Goal: Task Accomplishment & Management: Use online tool/utility

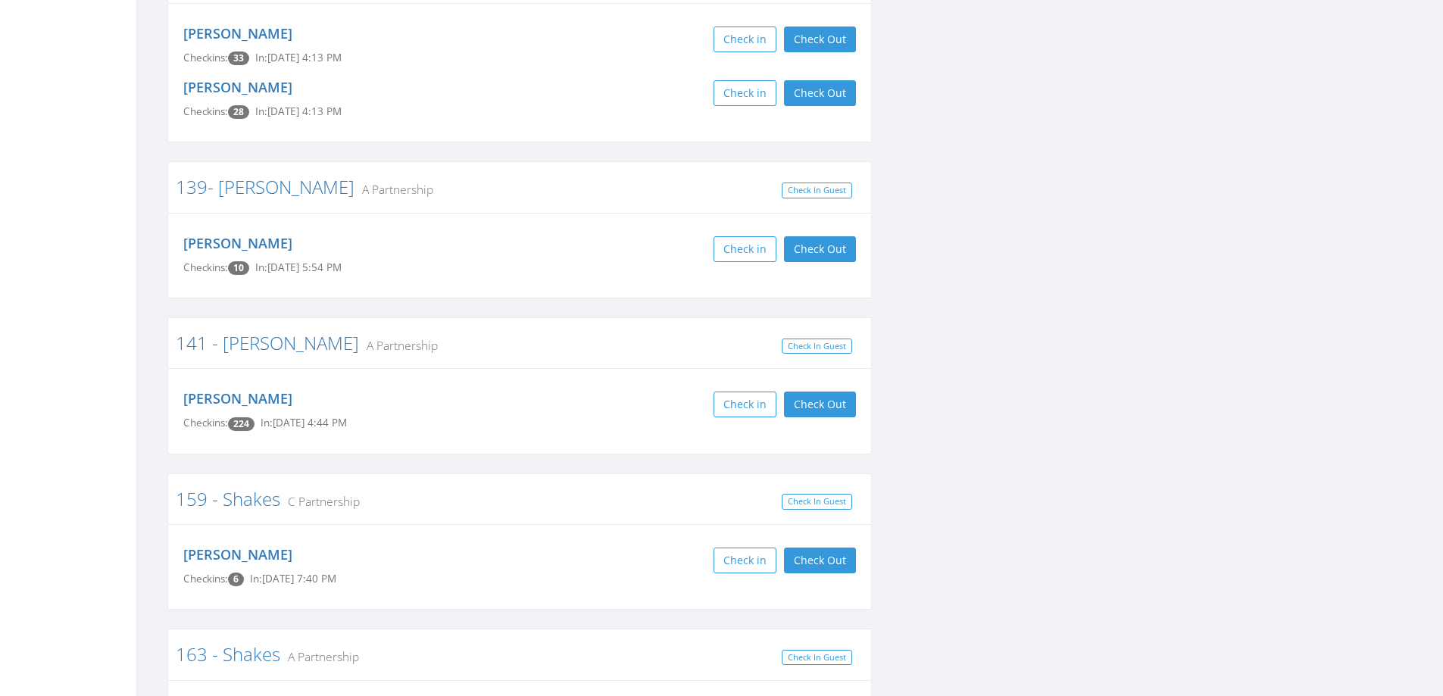
scroll to position [757, 0]
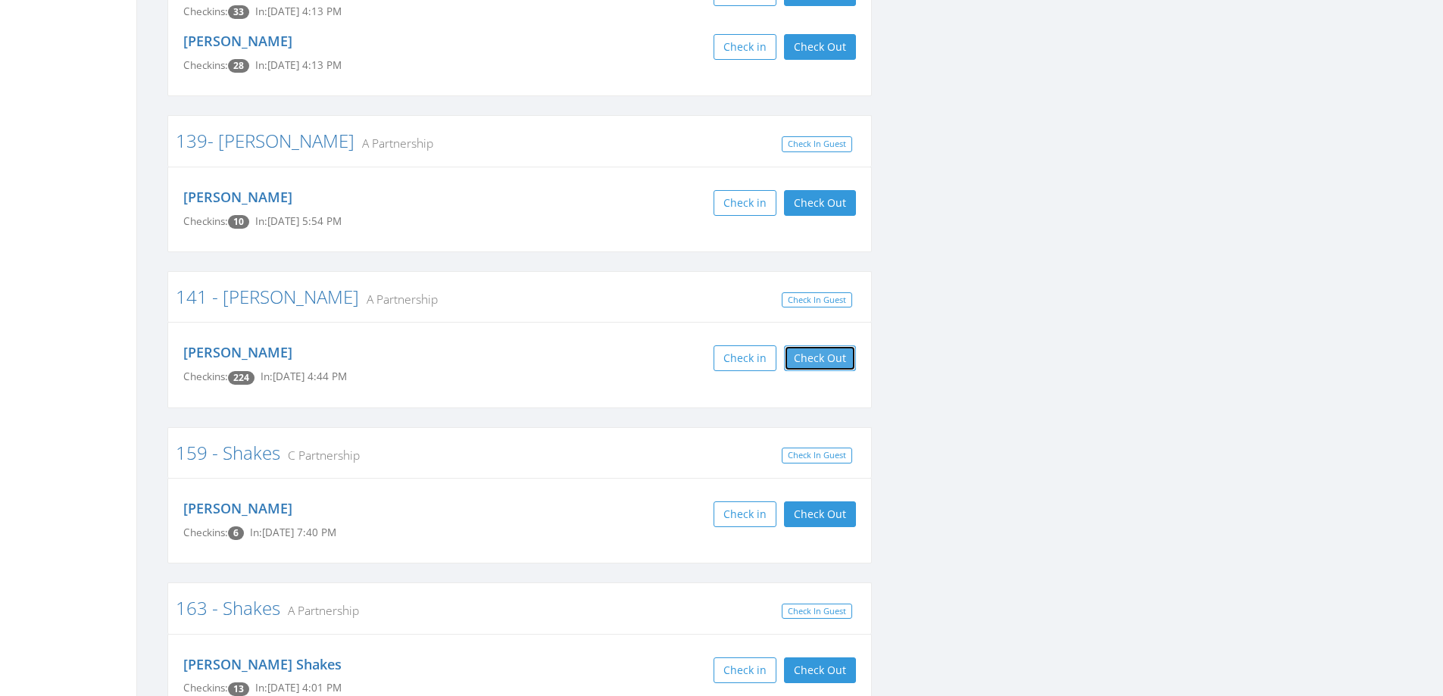
click at [816, 358] on button "Check Out" at bounding box center [820, 358] width 72 height 26
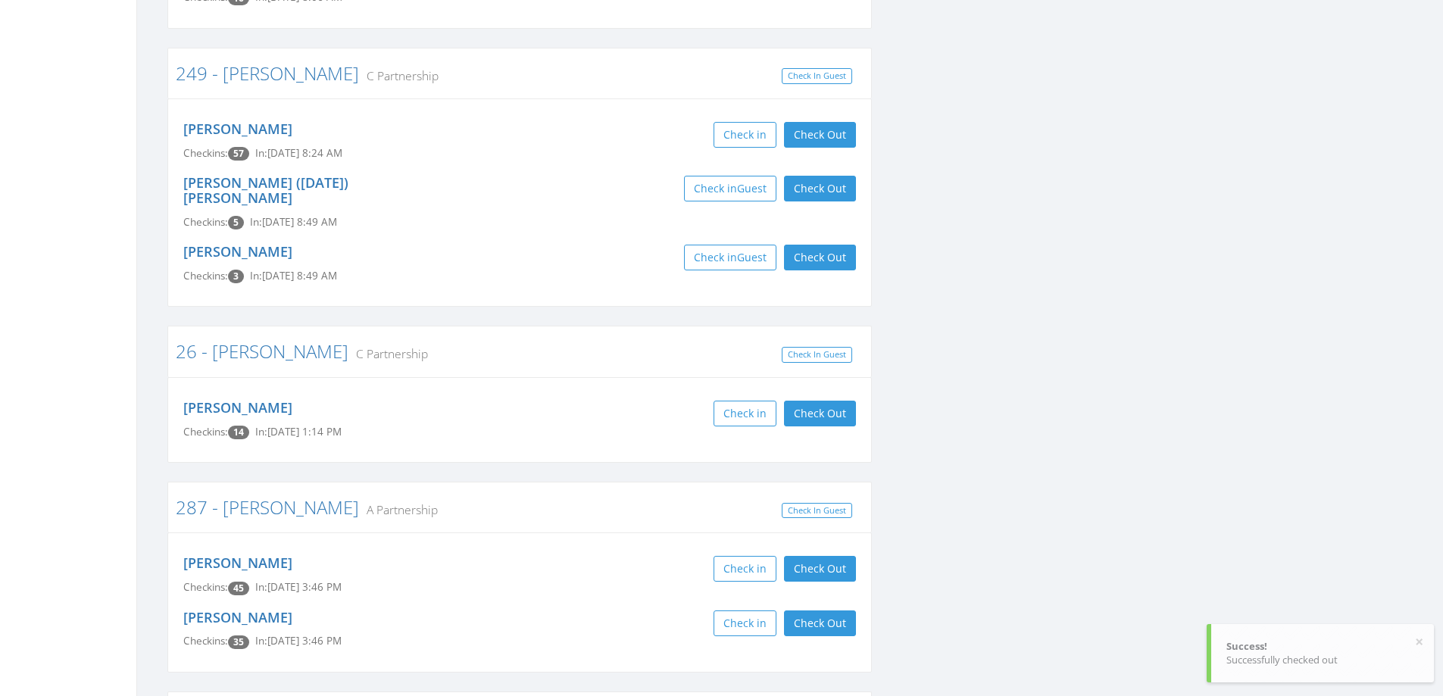
scroll to position [3484, 0]
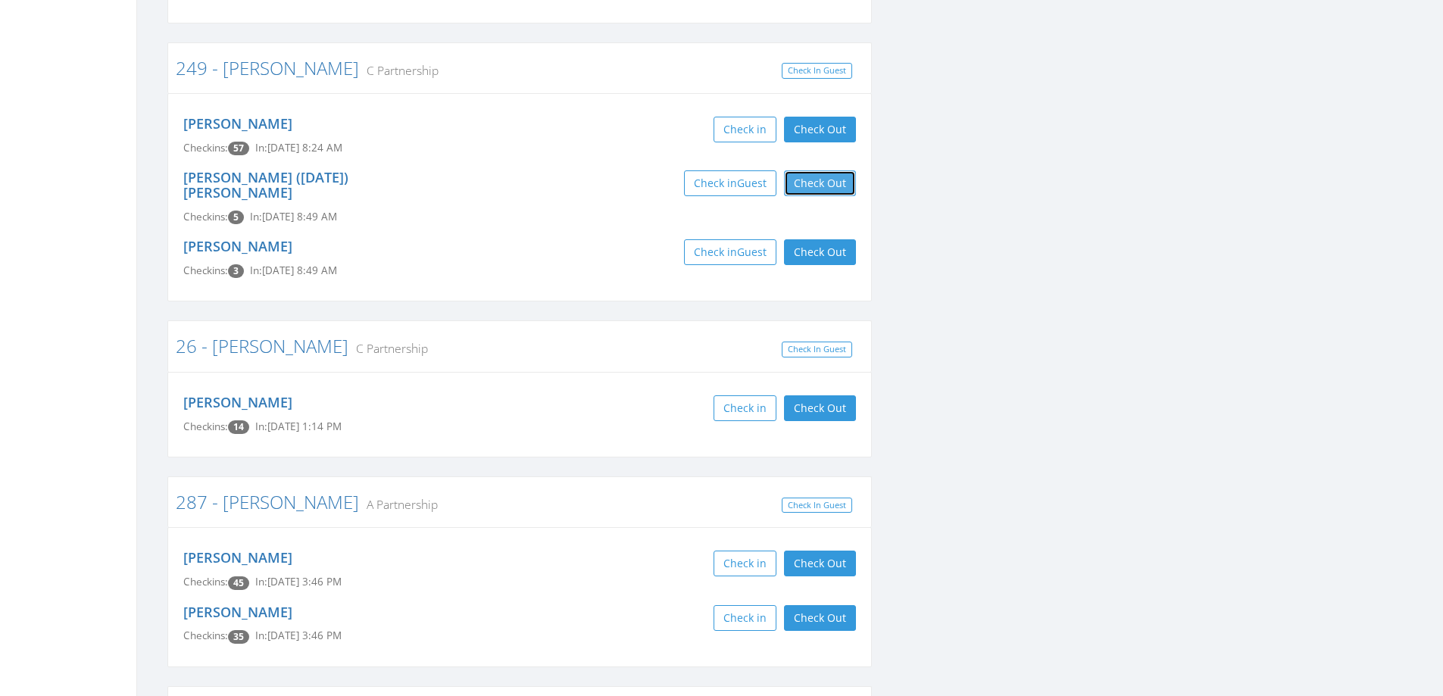
click at [817, 170] on button "Check Out" at bounding box center [820, 183] width 72 height 26
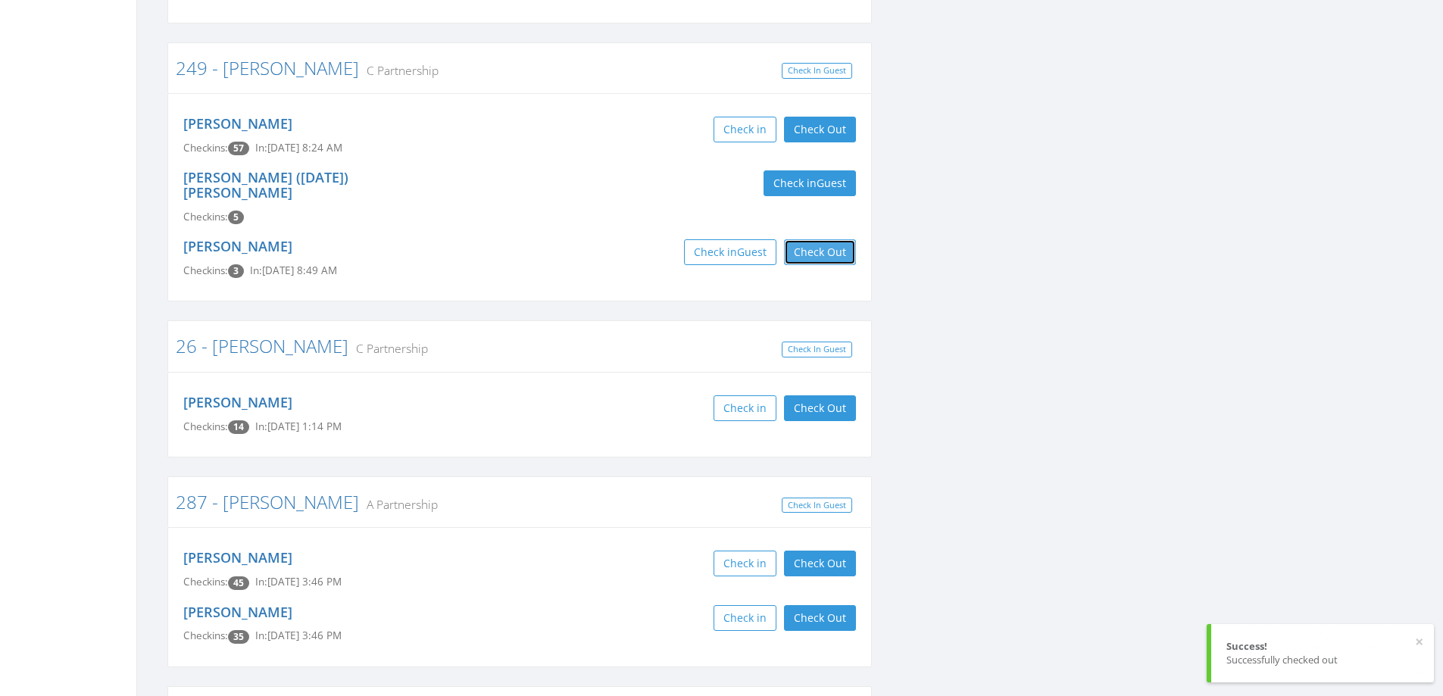
click at [820, 239] on button "Check Out" at bounding box center [820, 252] width 72 height 26
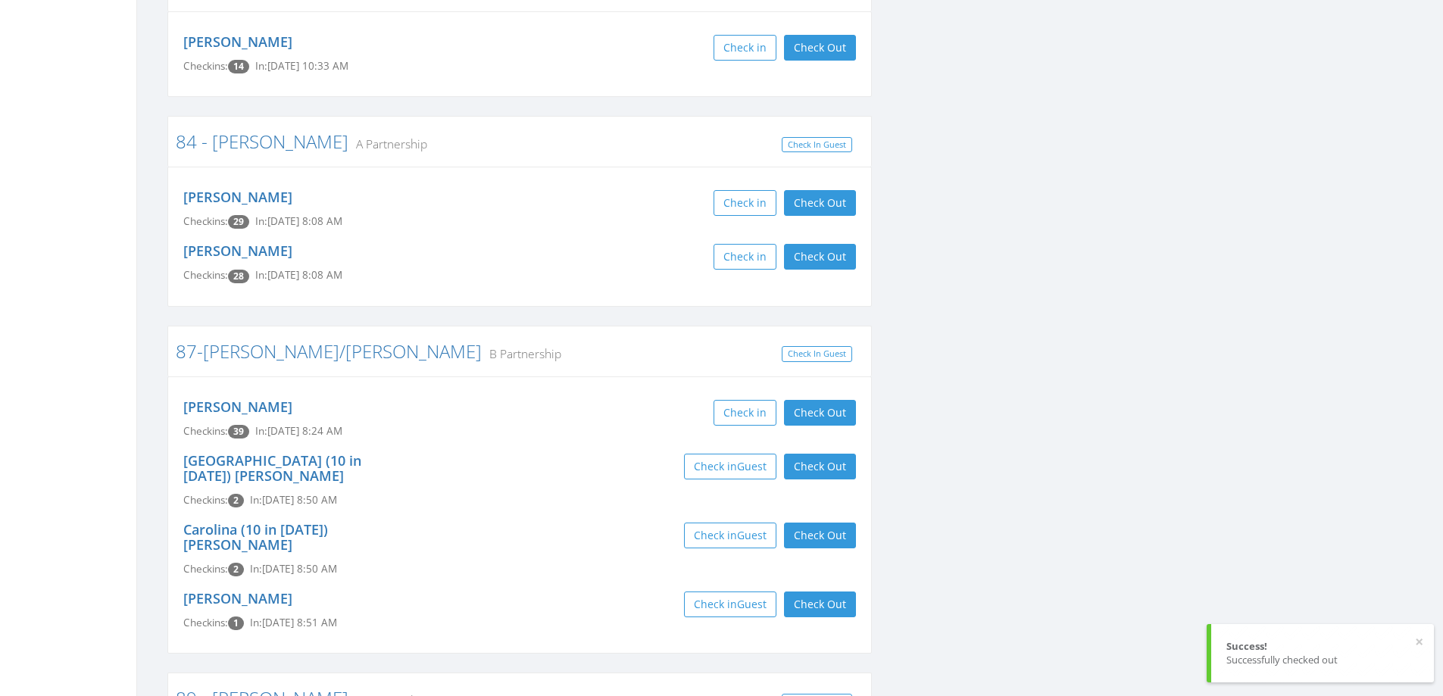
scroll to position [5226, 0]
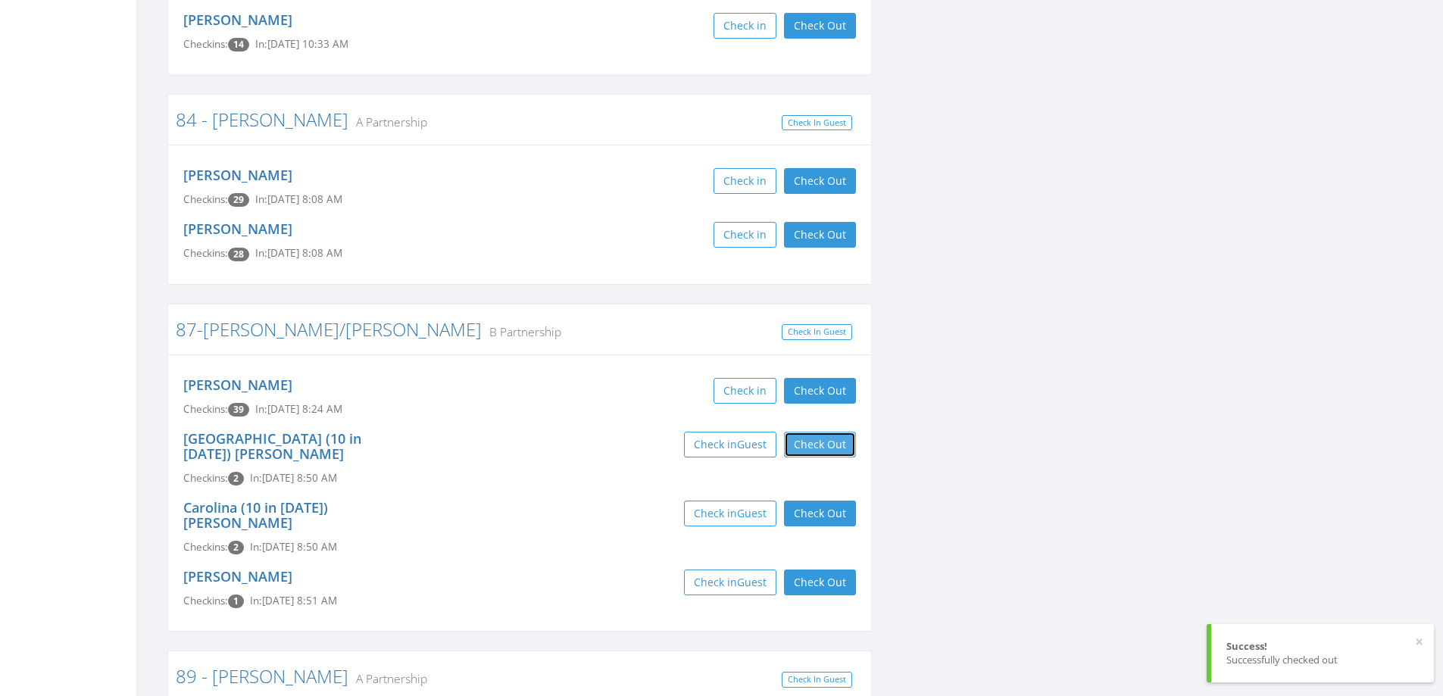
click at [826, 432] on button "Check Out" at bounding box center [820, 445] width 72 height 26
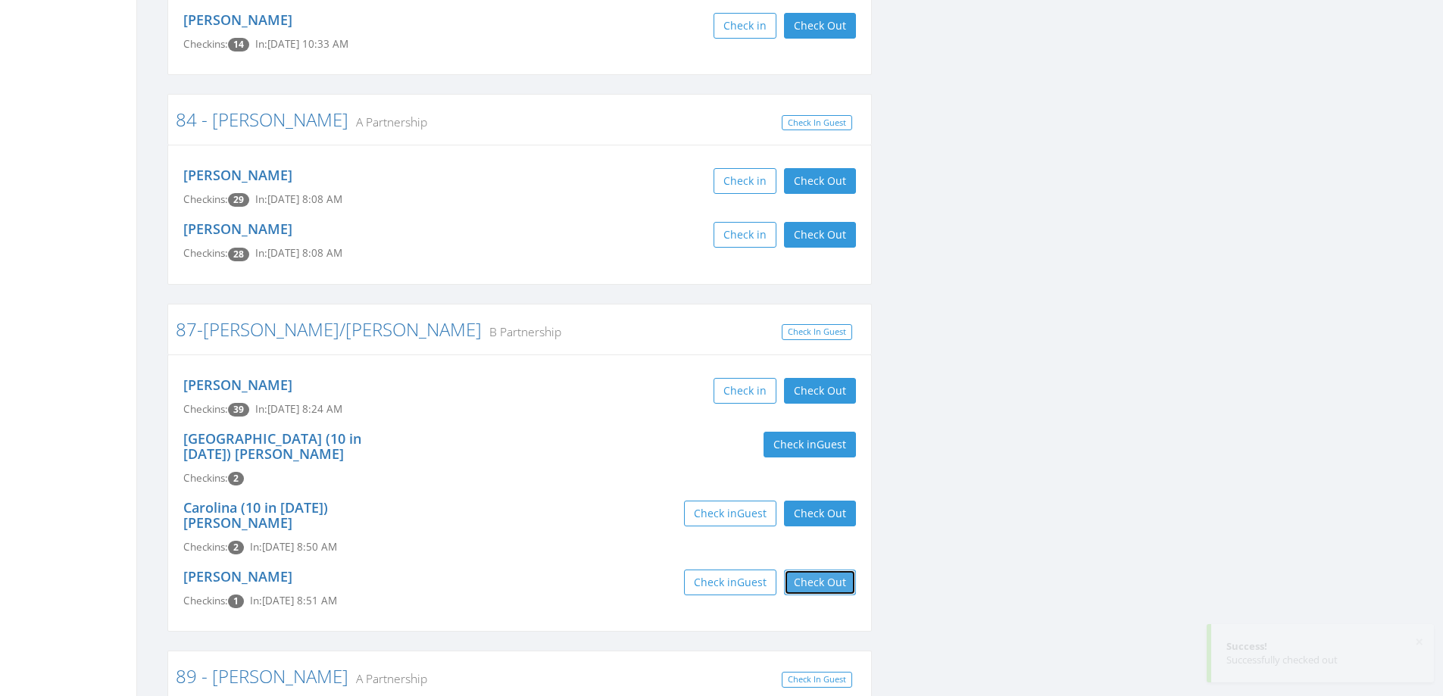
click at [820, 570] on button "Check Out" at bounding box center [820, 583] width 72 height 26
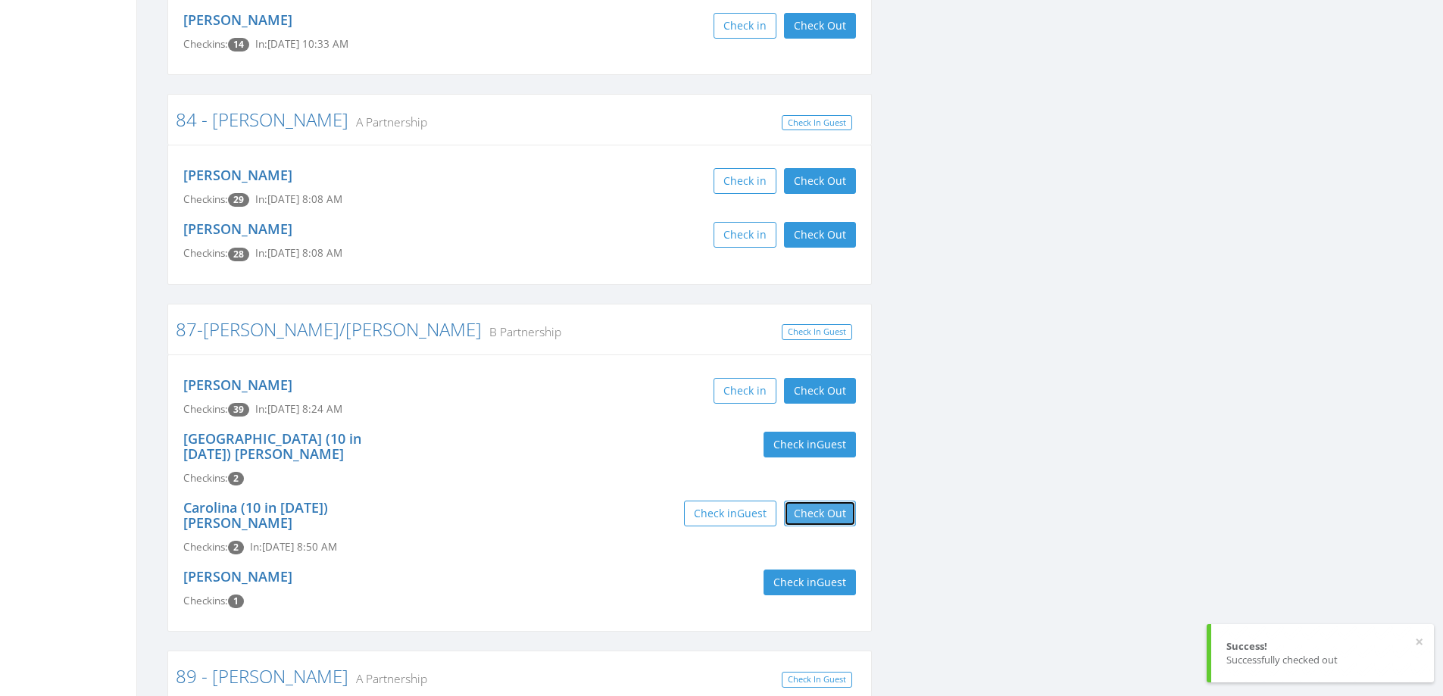
click at [827, 501] on button "Check Out" at bounding box center [820, 514] width 72 height 26
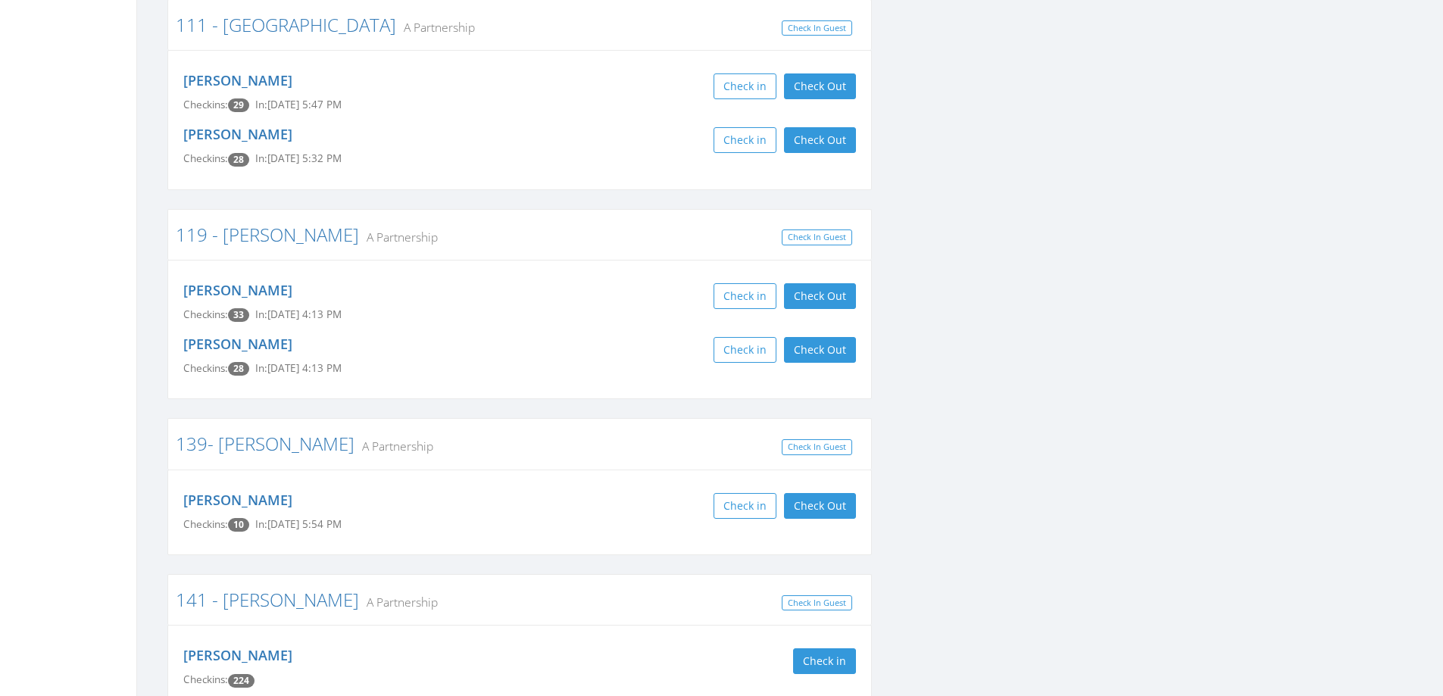
scroll to position [0, 0]
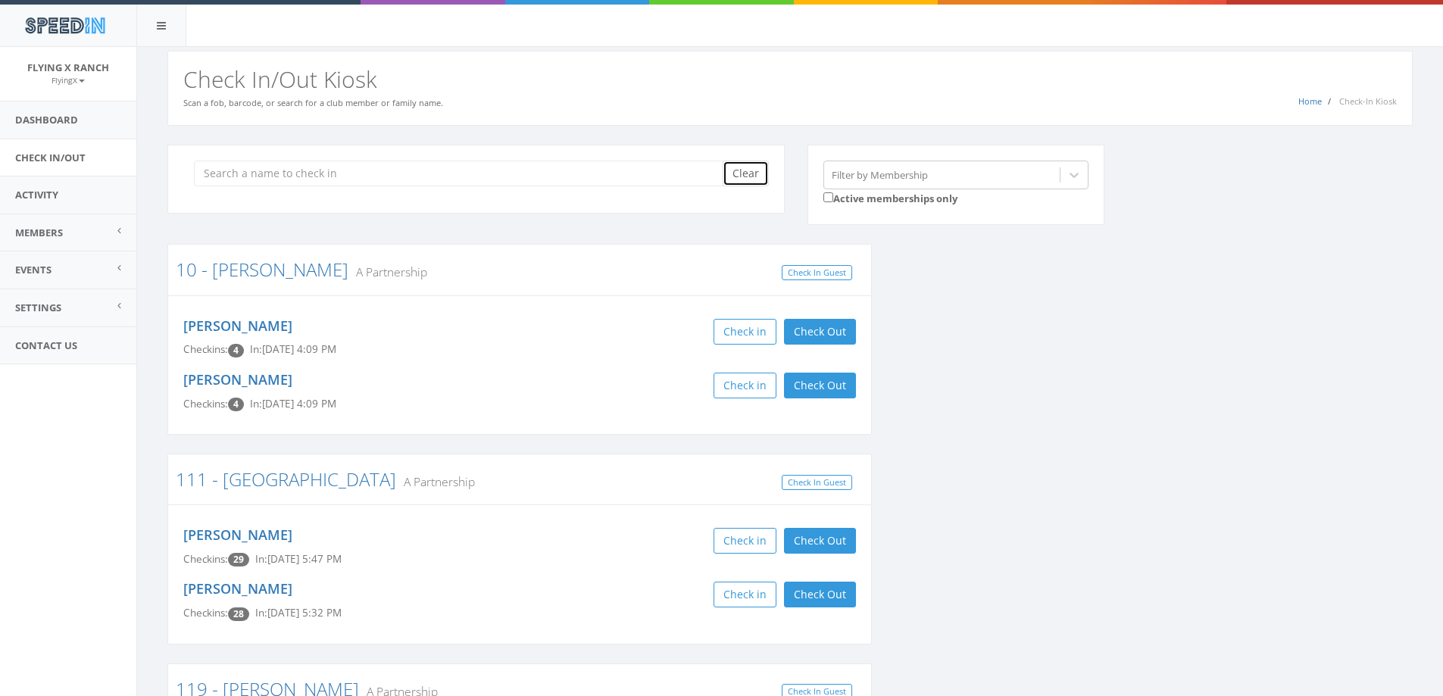
click at [751, 176] on button "Clear" at bounding box center [746, 174] width 46 height 26
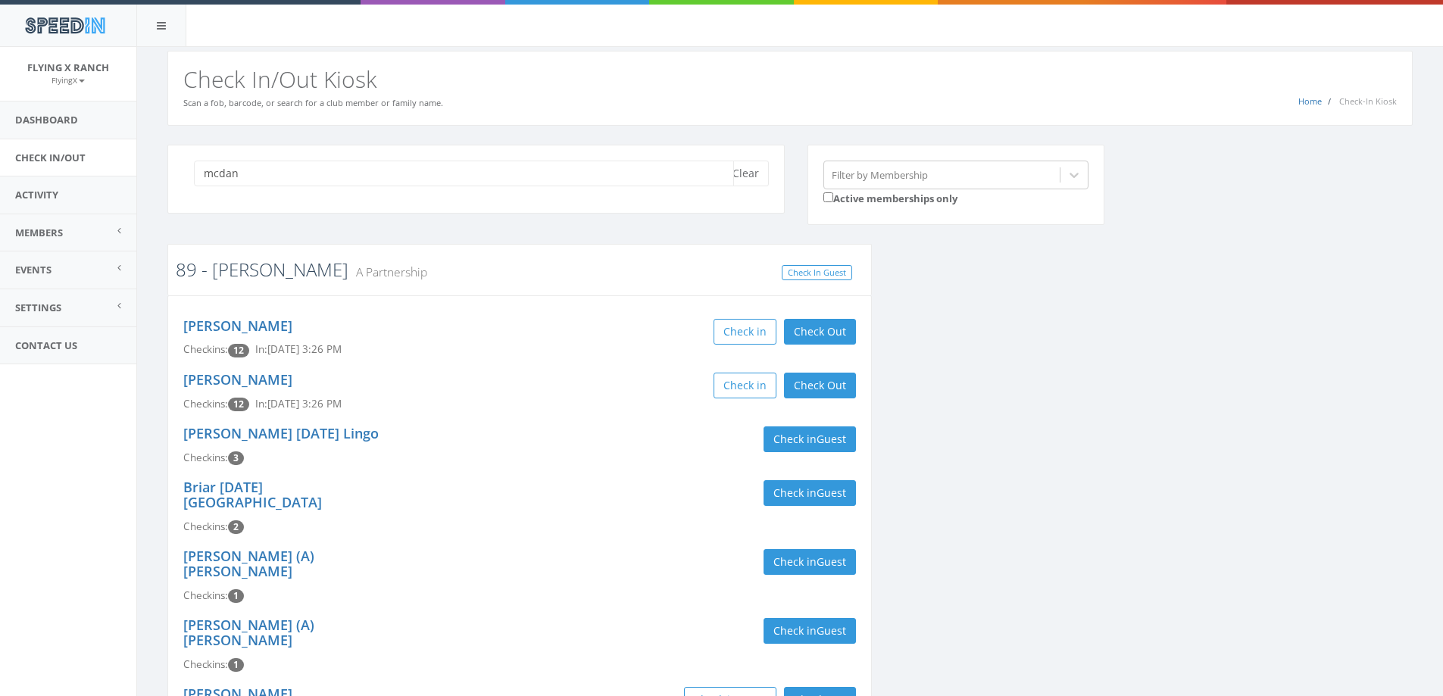
type input "mcdan"
click at [241, 269] on link "89 - [PERSON_NAME]" at bounding box center [262, 269] width 173 height 25
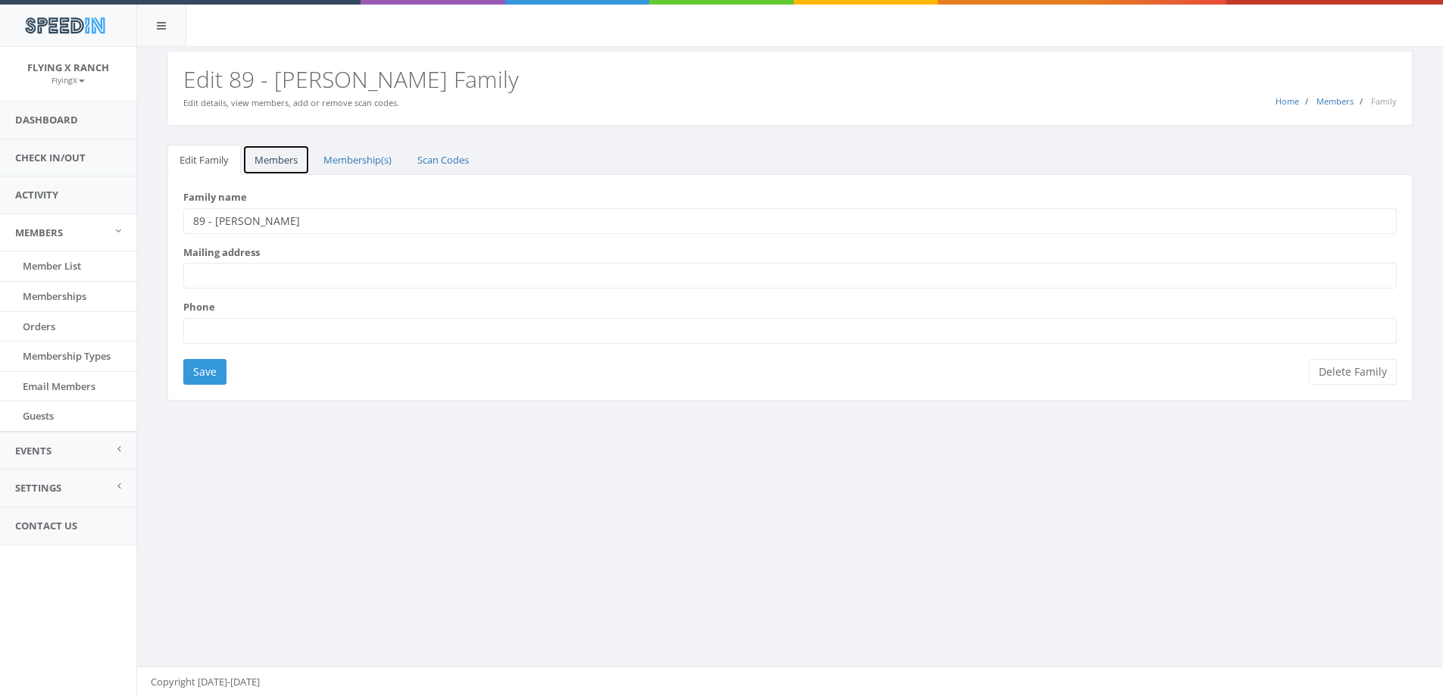
click at [264, 161] on link "Members" at bounding box center [275, 160] width 67 height 31
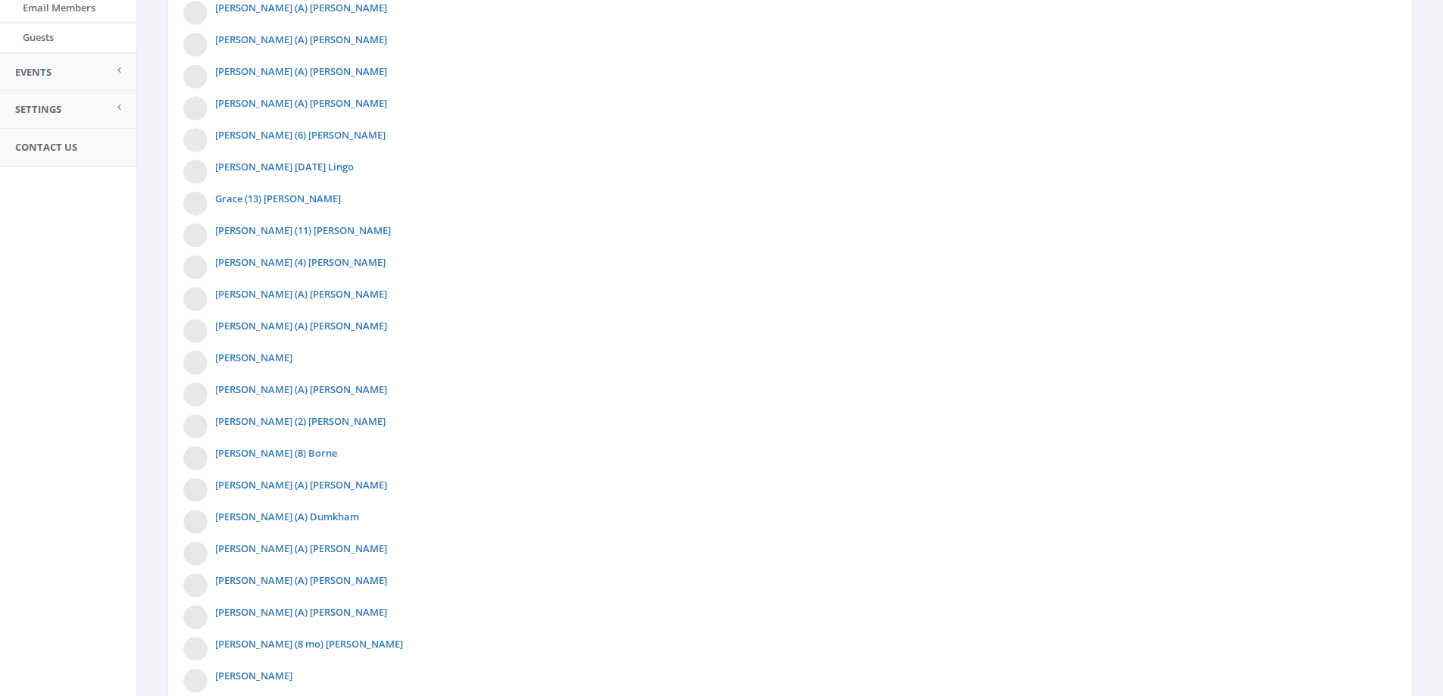
scroll to position [729, 0]
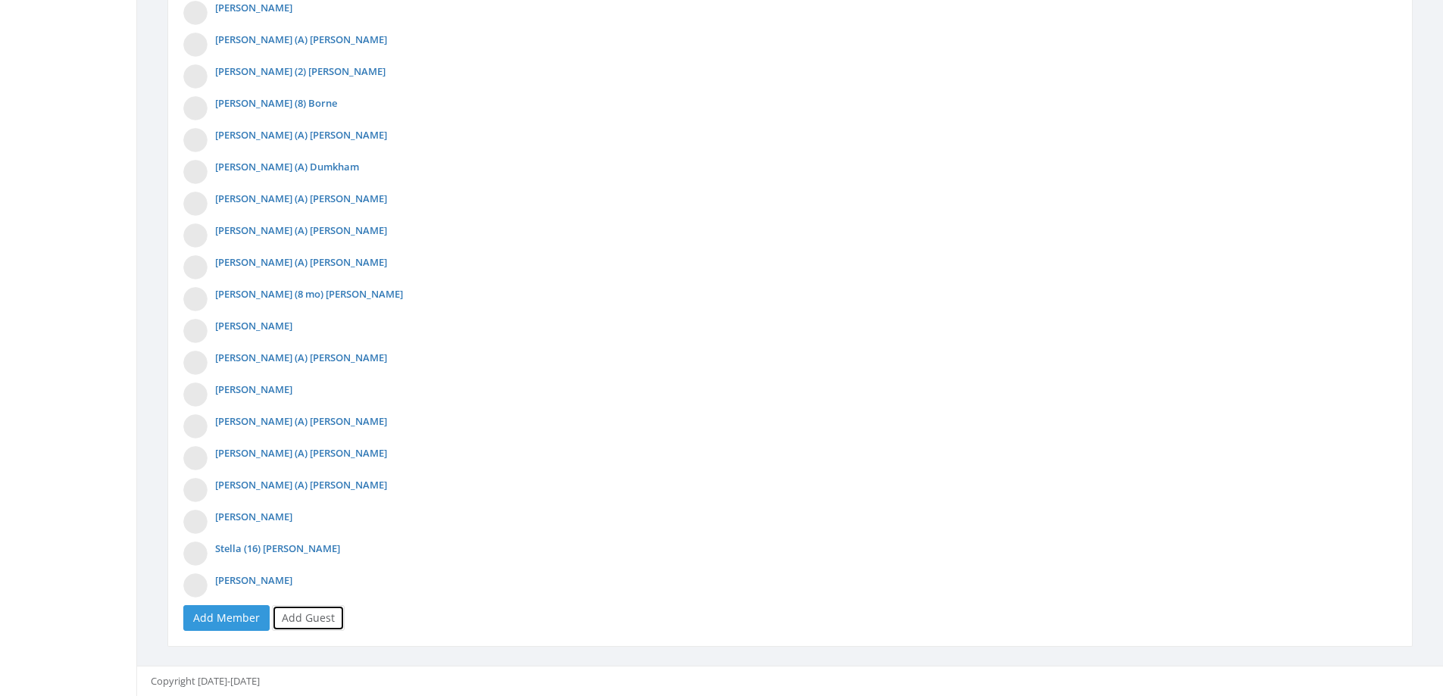
click at [305, 612] on link "Add Guest" at bounding box center [308, 618] width 73 height 26
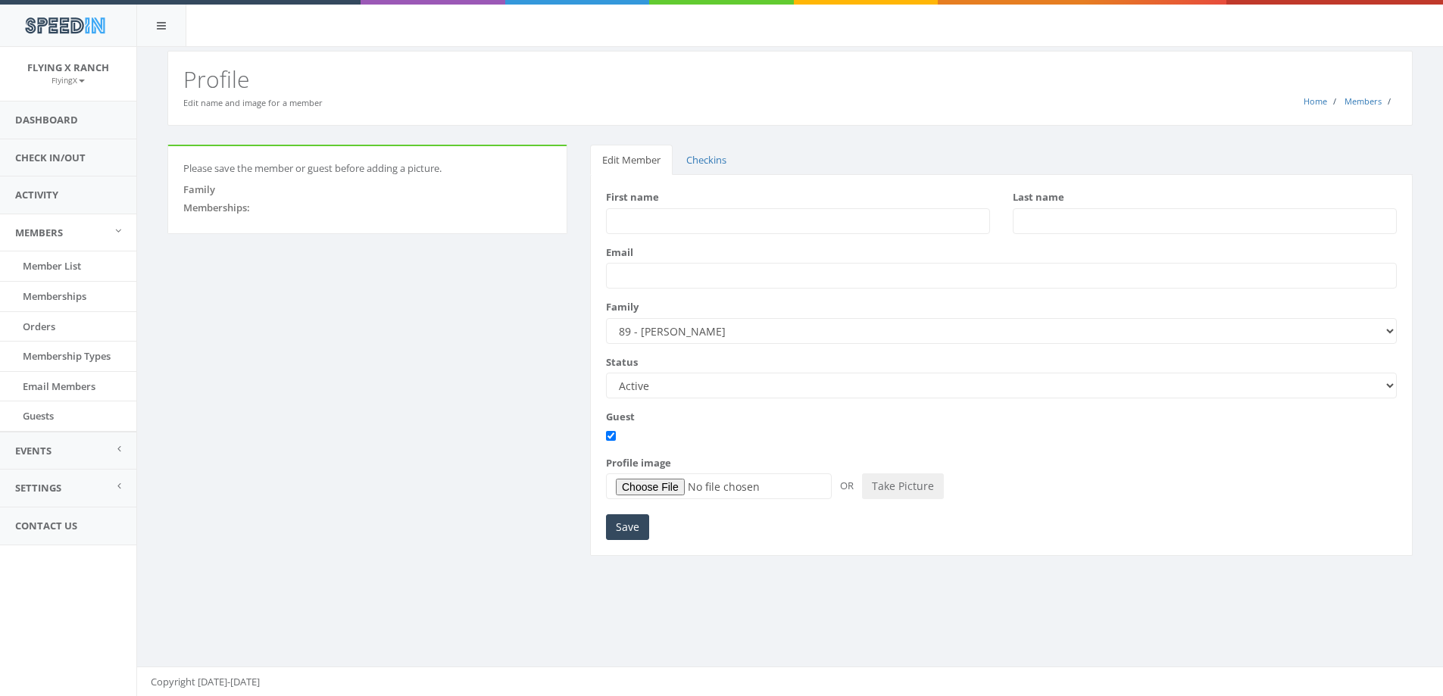
click at [624, 220] on input "First name" at bounding box center [798, 221] width 384 height 26
type input "Barbara"
type input "Winters"
click at [640, 518] on input "Save" at bounding box center [627, 527] width 43 height 26
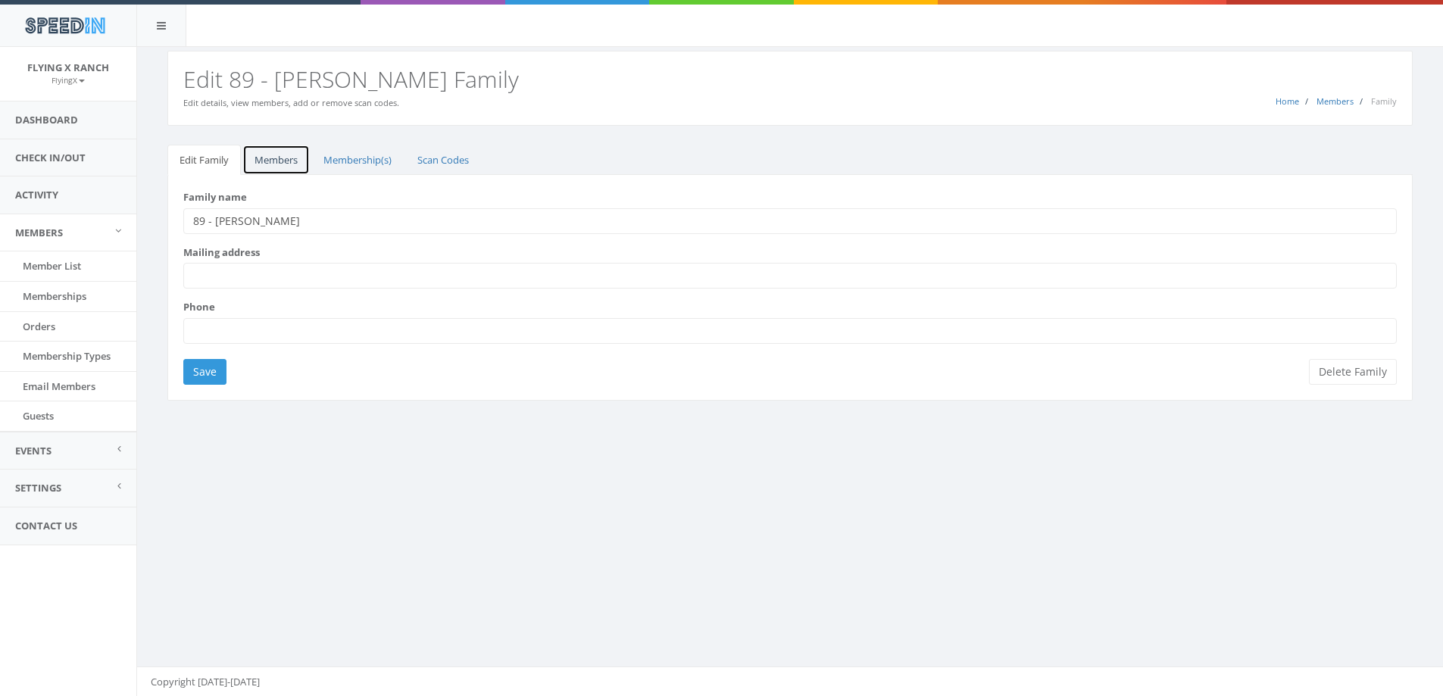
click at [276, 164] on link "Members" at bounding box center [275, 160] width 67 height 31
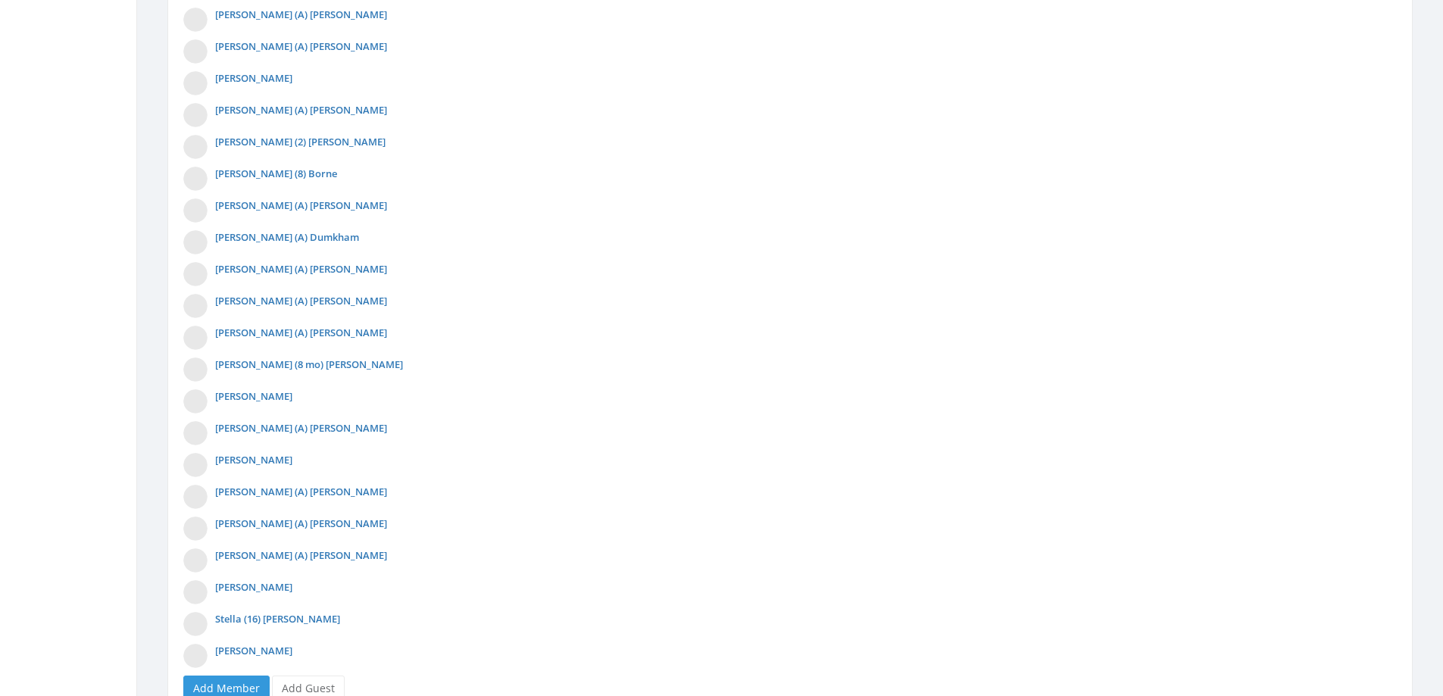
scroll to position [760, 0]
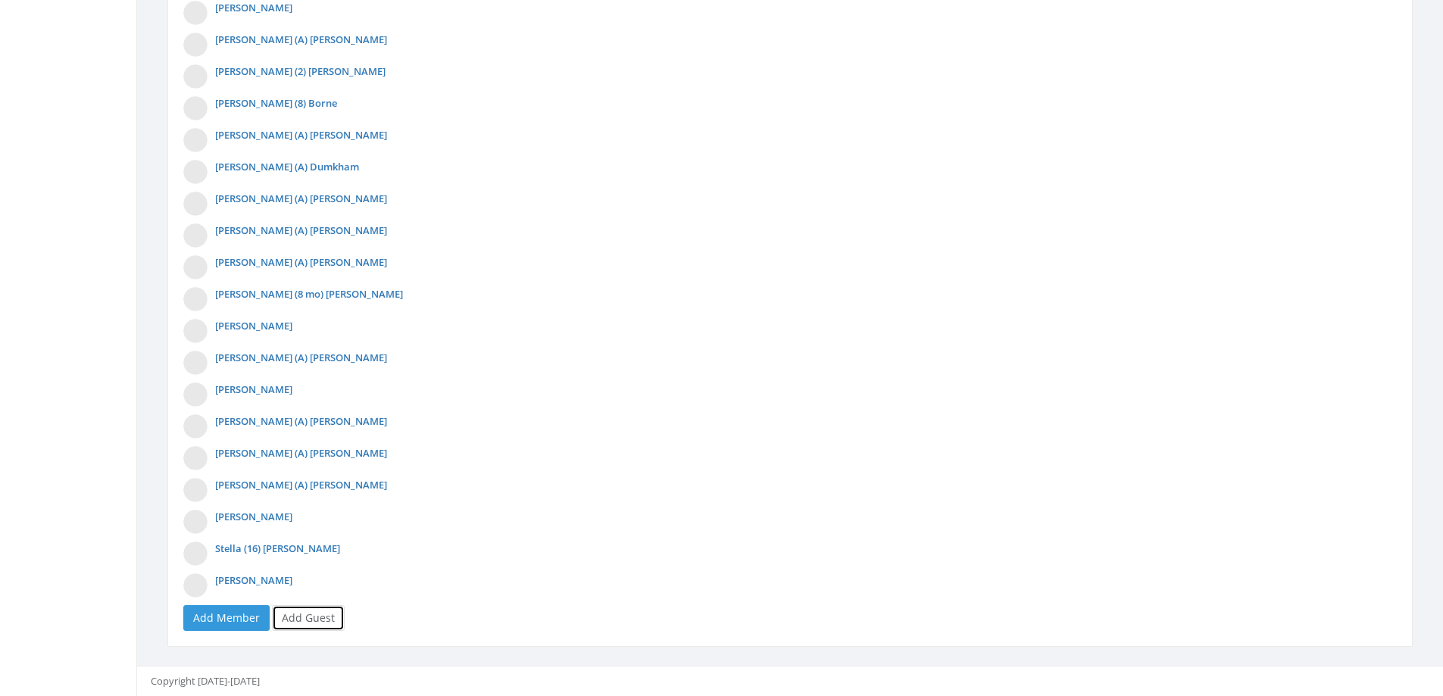
click at [310, 614] on link "Add Guest" at bounding box center [308, 618] width 73 height 26
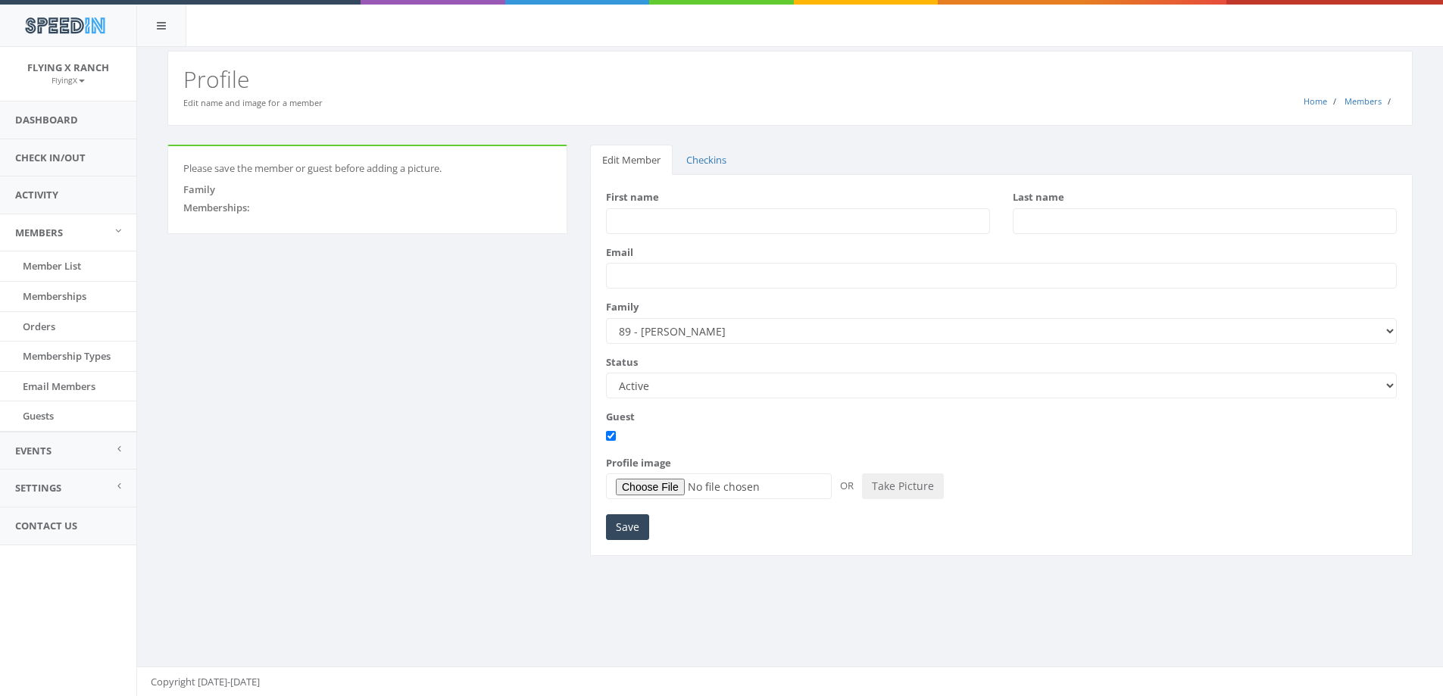
click at [647, 224] on input "First name" at bounding box center [798, 221] width 384 height 26
type input "Rita"
type input "Winters"
click at [641, 533] on input "Save" at bounding box center [627, 527] width 43 height 26
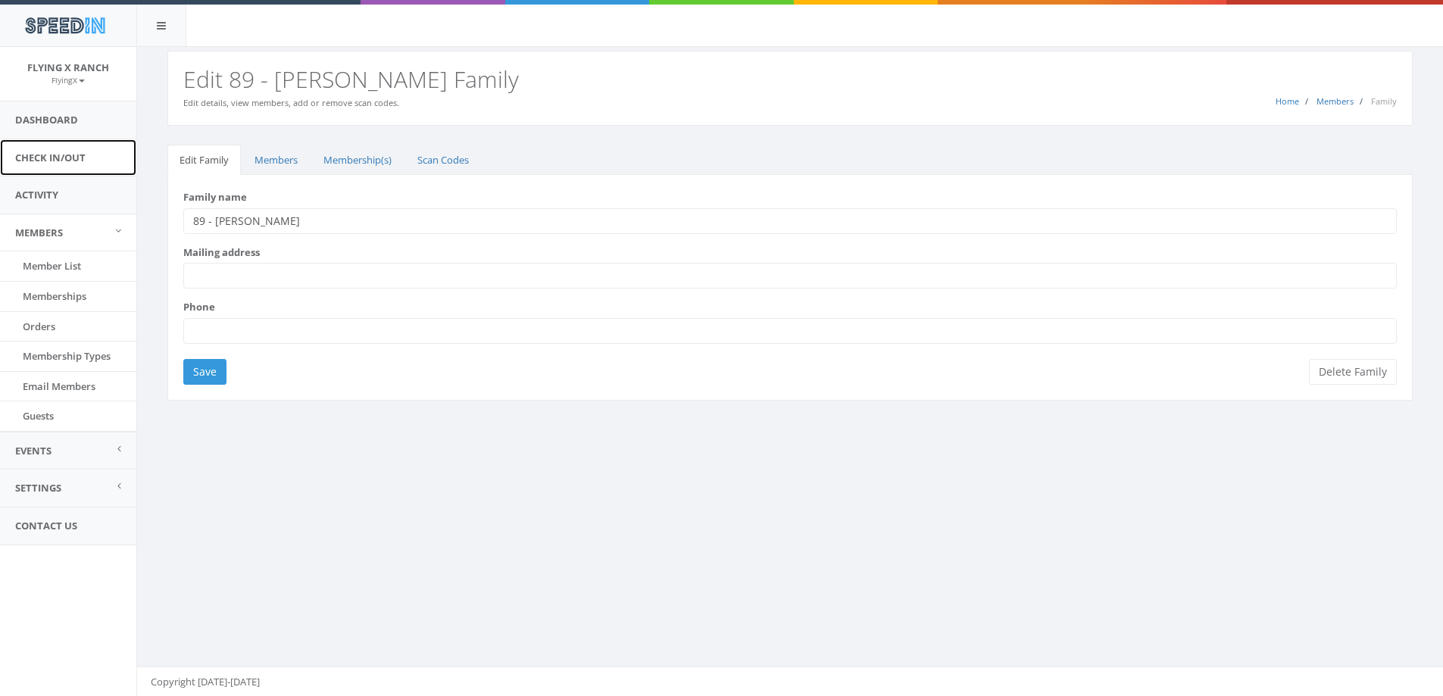
click at [55, 161] on link "Check In/Out" at bounding box center [68, 157] width 136 height 37
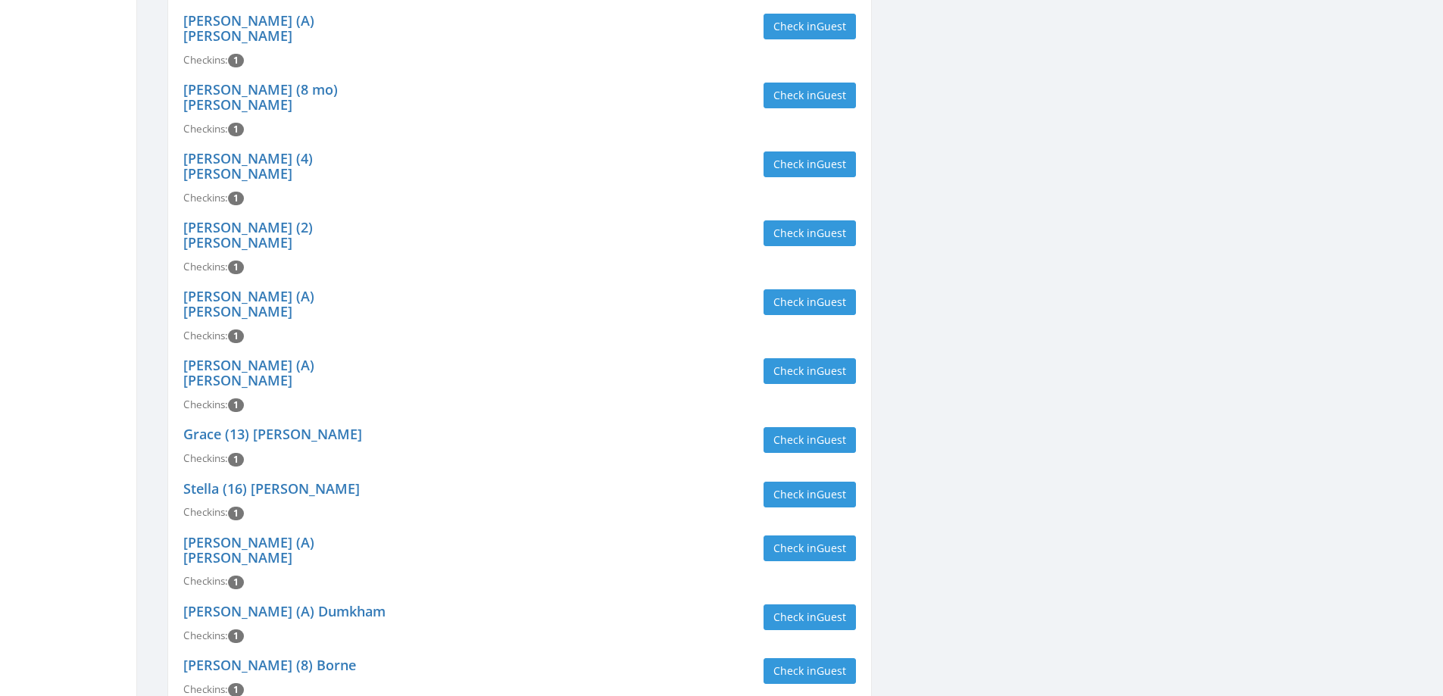
scroll to position [1532, 0]
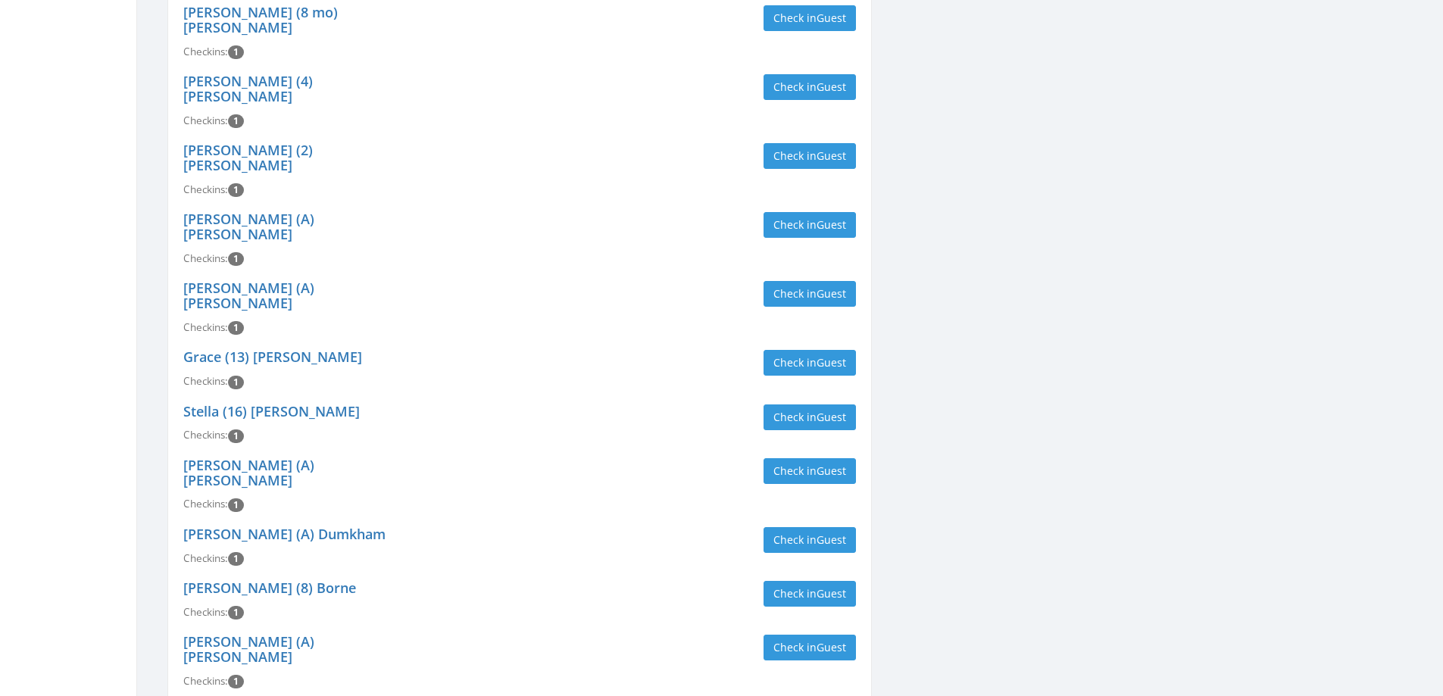
type input "mcdan"
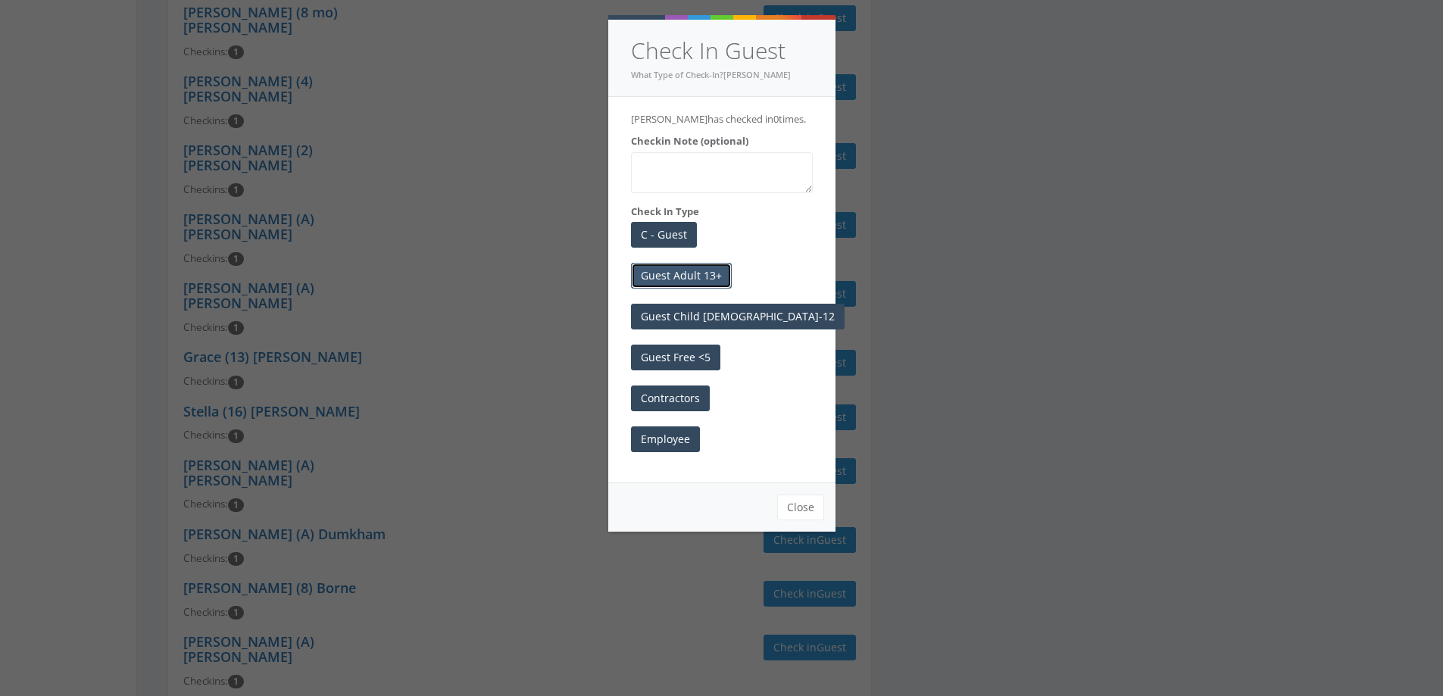
click at [677, 289] on button "Guest Adult 13+" at bounding box center [681, 276] width 101 height 26
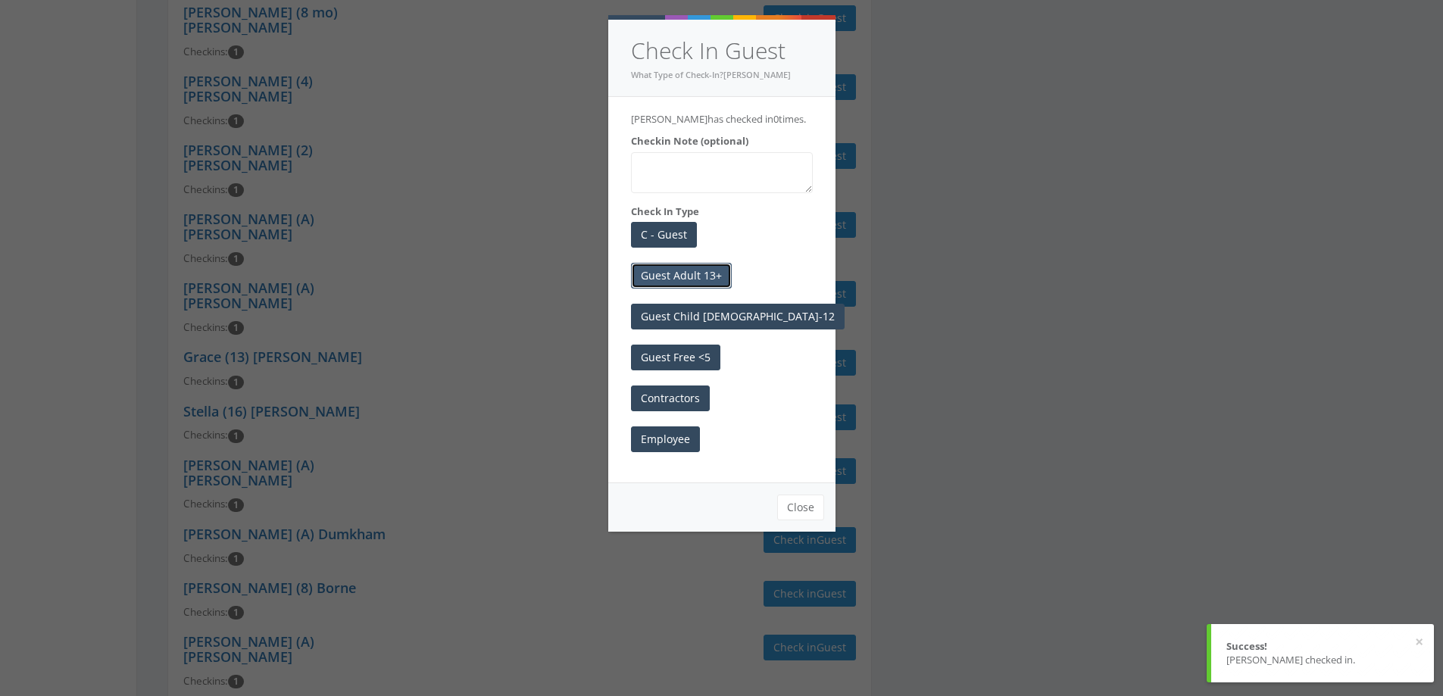
click at [720, 273] on button "Guest Adult 13+" at bounding box center [681, 276] width 101 height 26
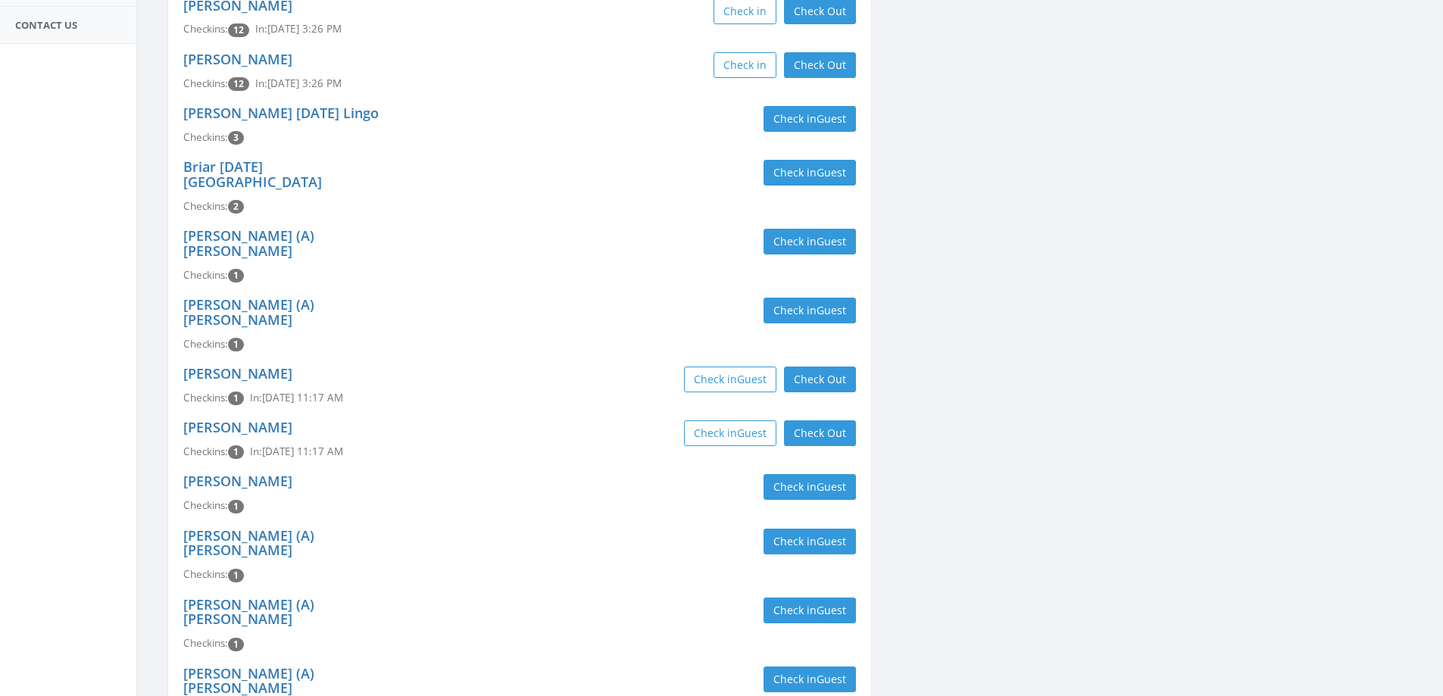
scroll to position [0, 0]
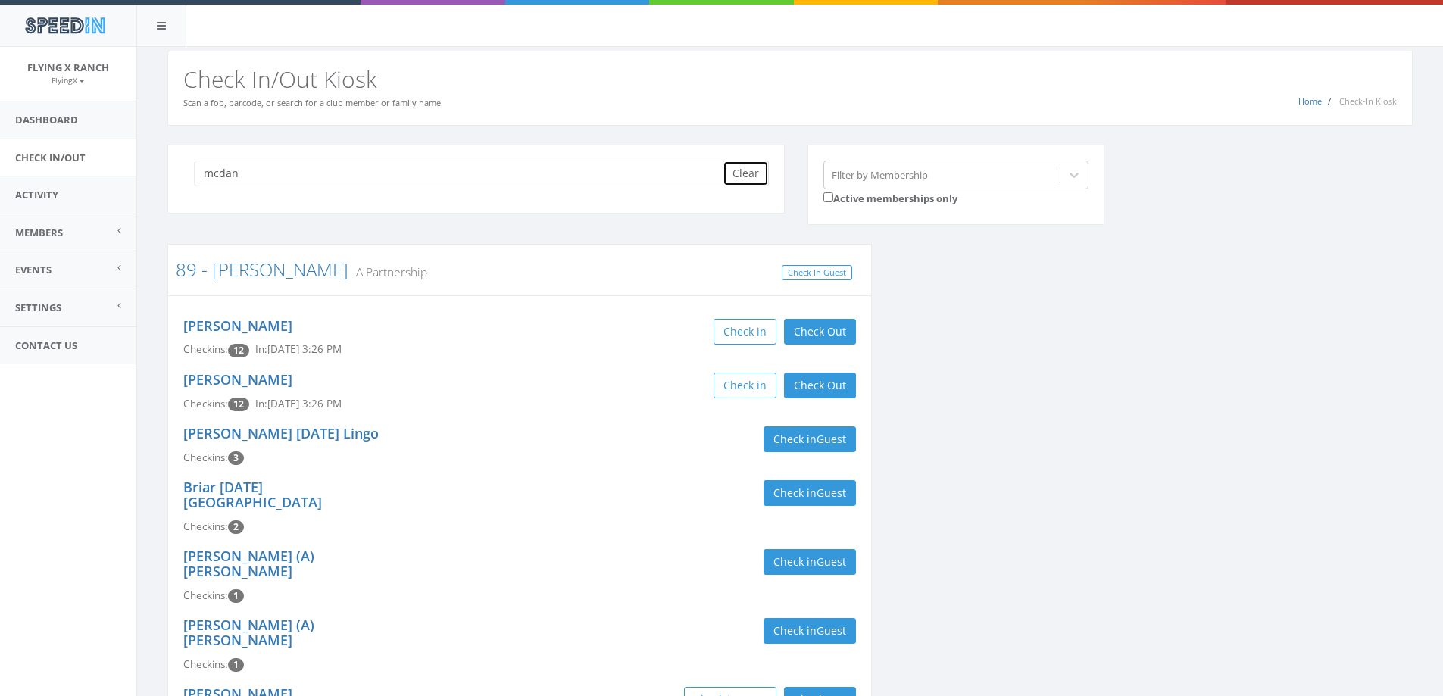
click at [730, 175] on button "Clear" at bounding box center [746, 174] width 46 height 26
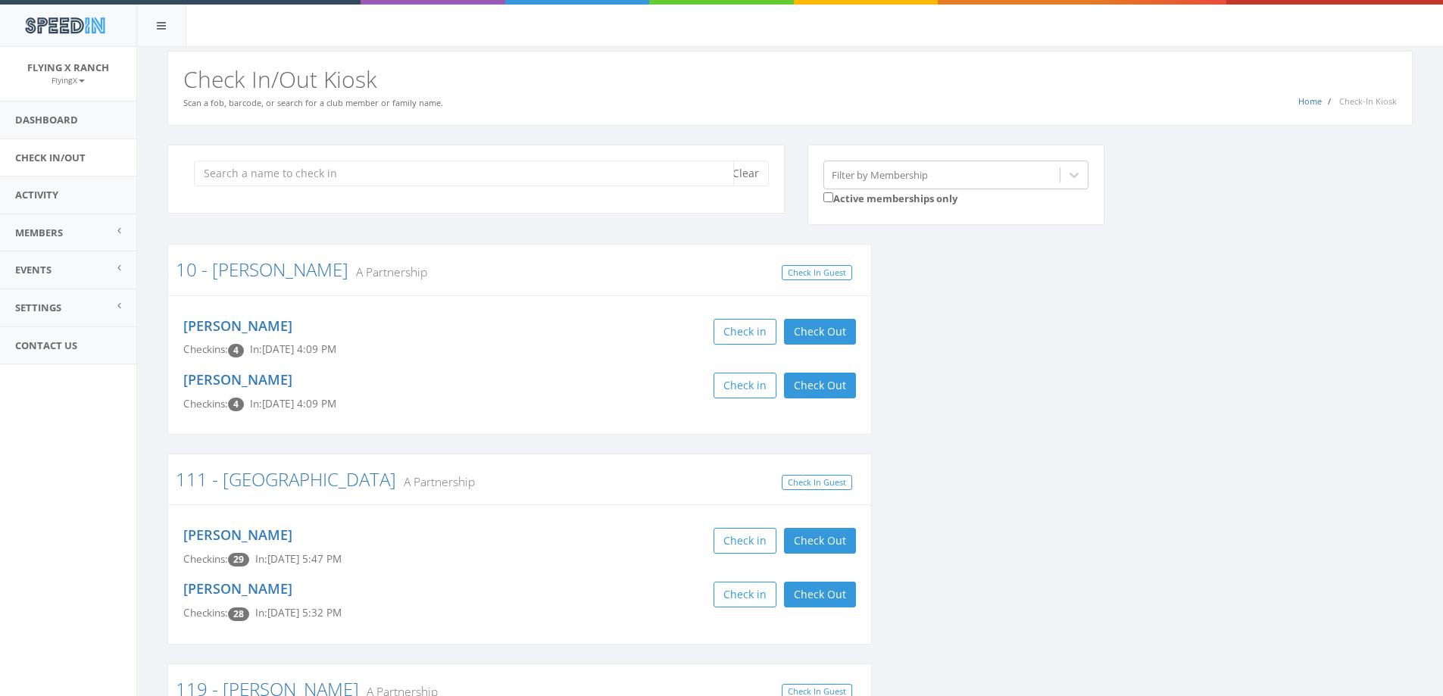
click at [218, 181] on input "search" at bounding box center [464, 174] width 540 height 26
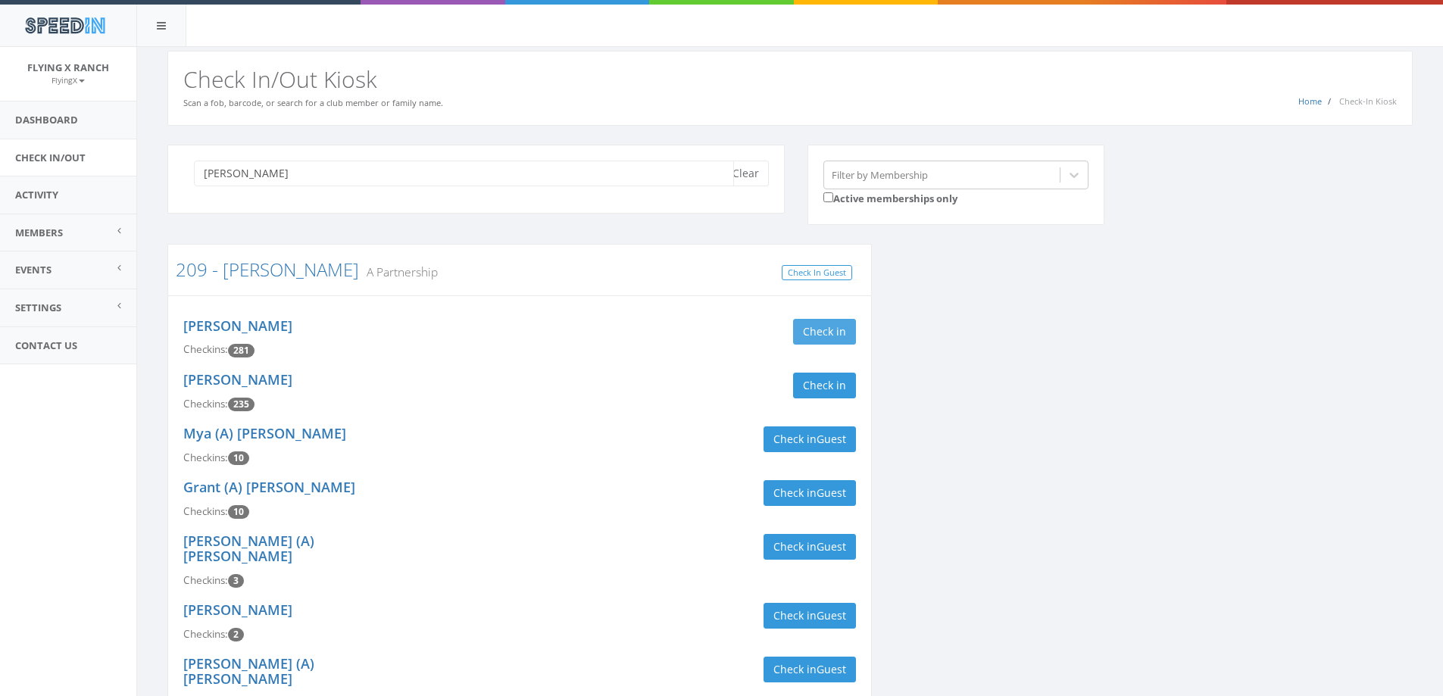
type input "[PERSON_NAME]"
click at [846, 336] on button "Check in" at bounding box center [824, 332] width 63 height 26
click at [739, 176] on button "Clear" at bounding box center [746, 174] width 46 height 26
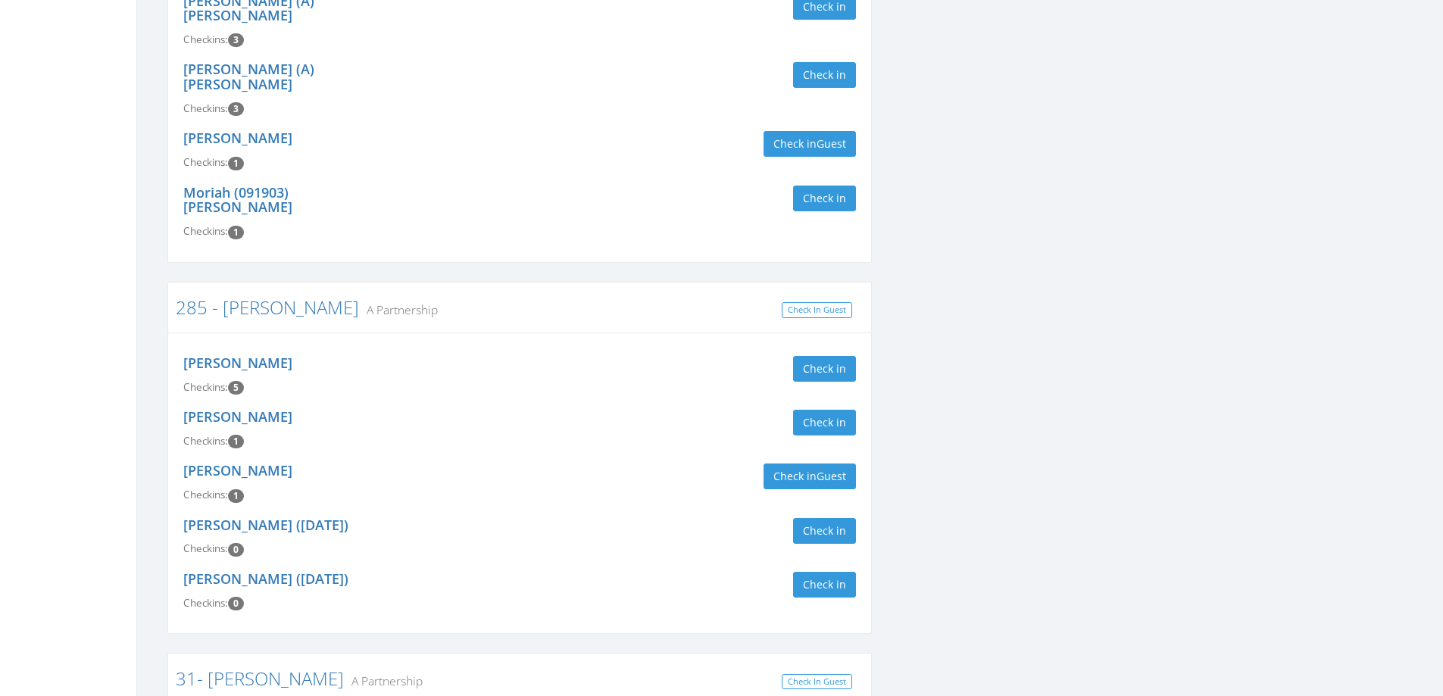
scroll to position [3636, 0]
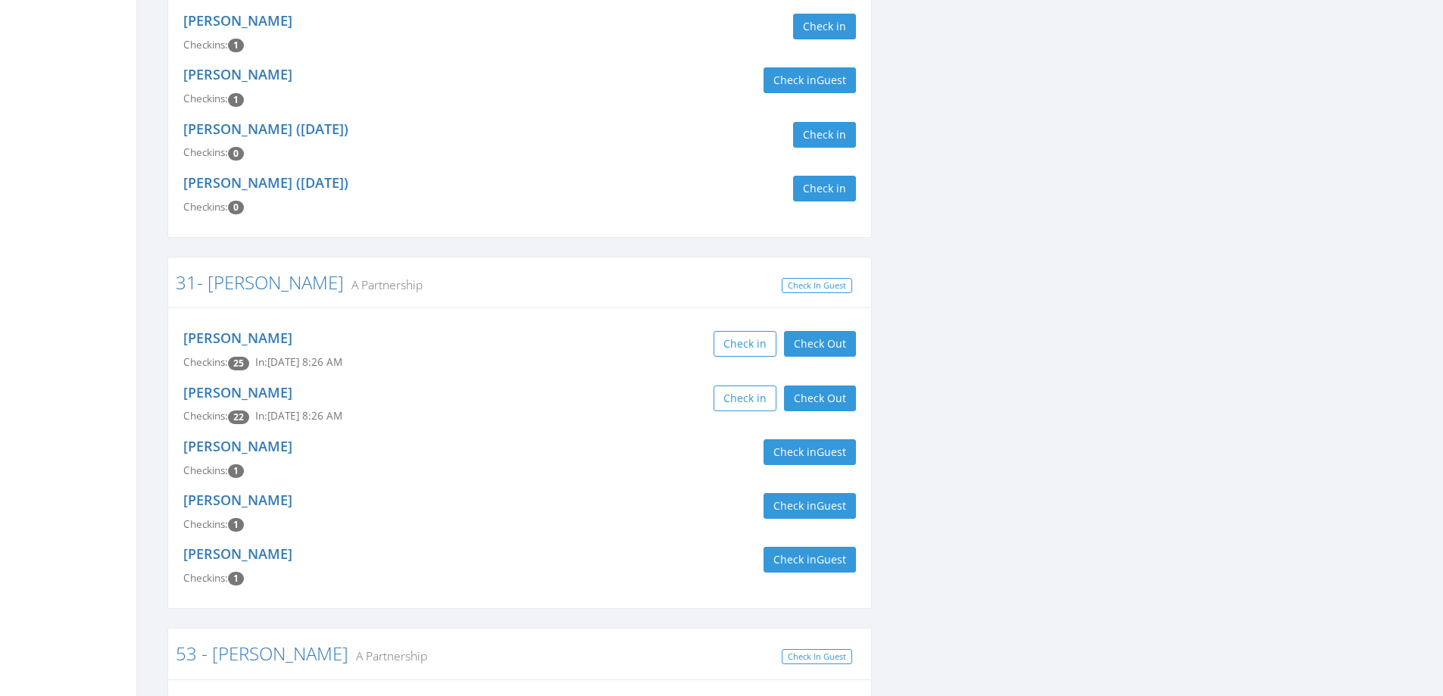
type input "[PERSON_NAME]"
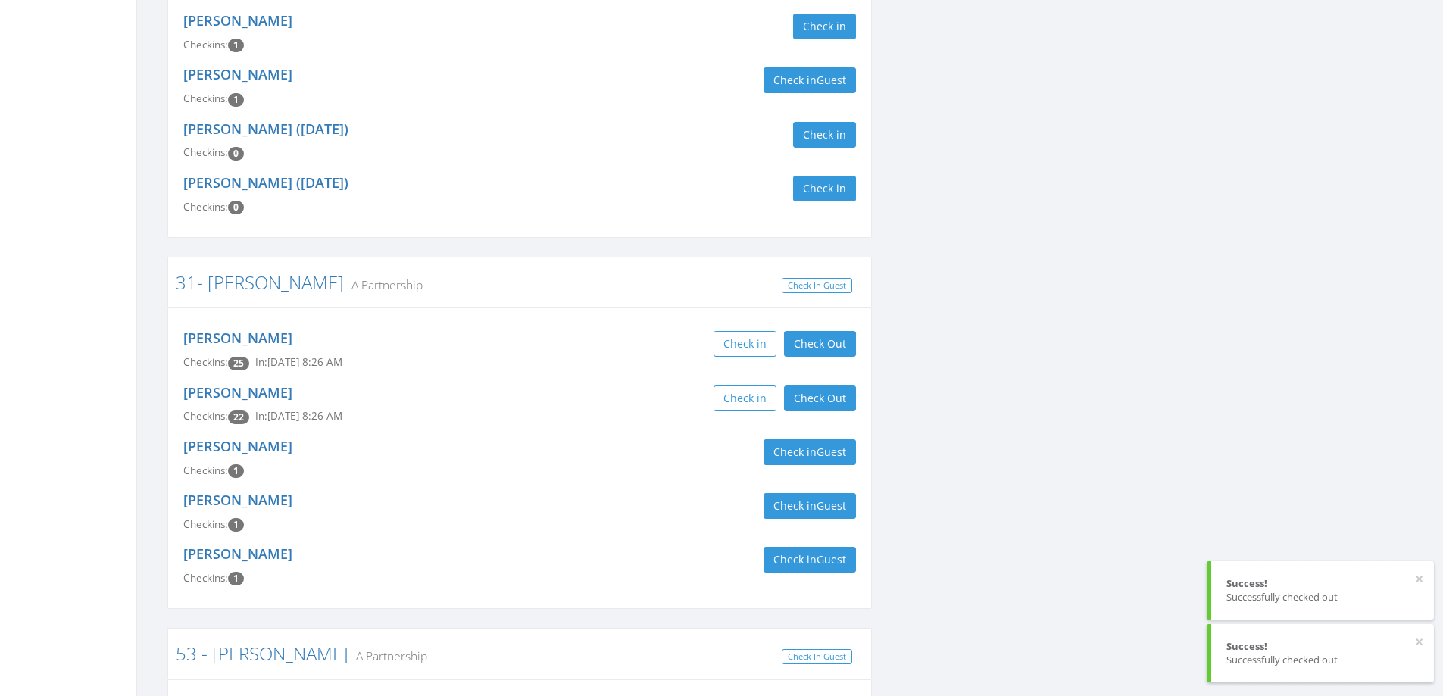
click at [835, 331] on button "Check Out" at bounding box center [820, 344] width 72 height 26
click at [827, 386] on button "Check Out" at bounding box center [820, 399] width 72 height 26
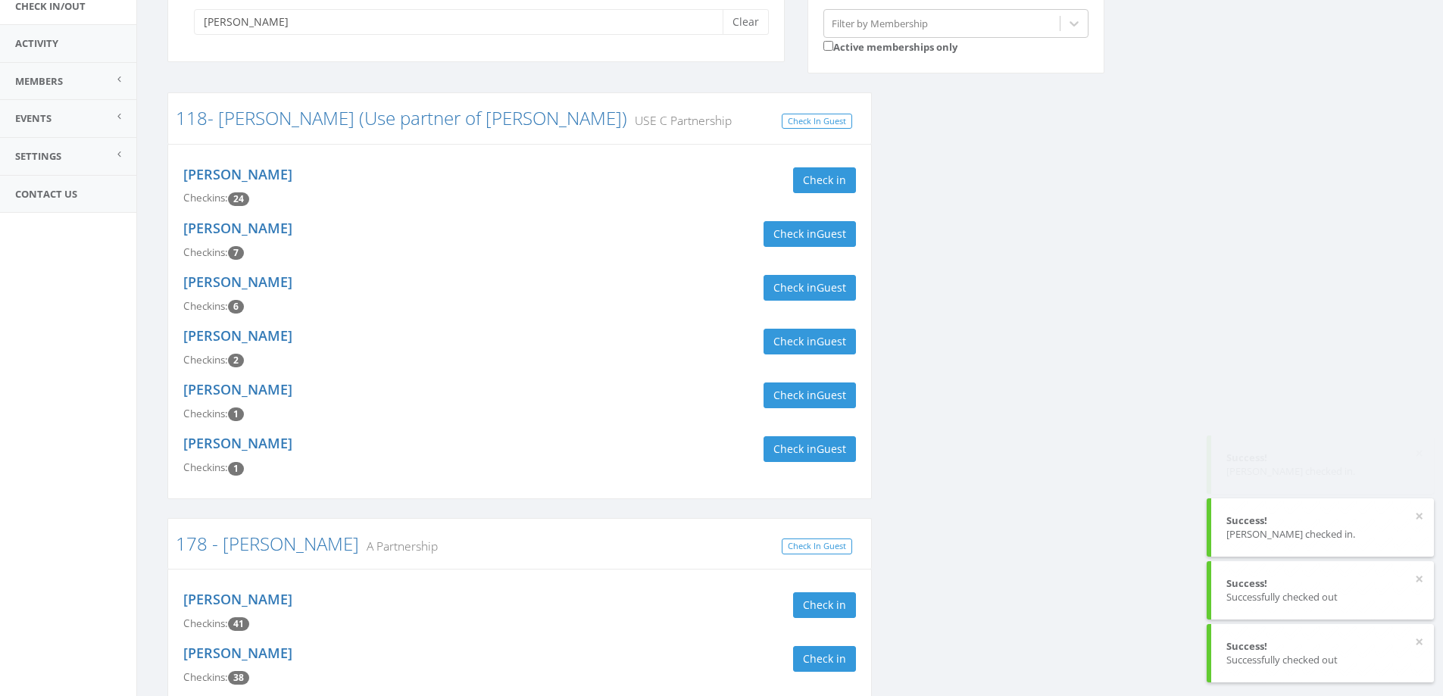
scroll to position [0, 0]
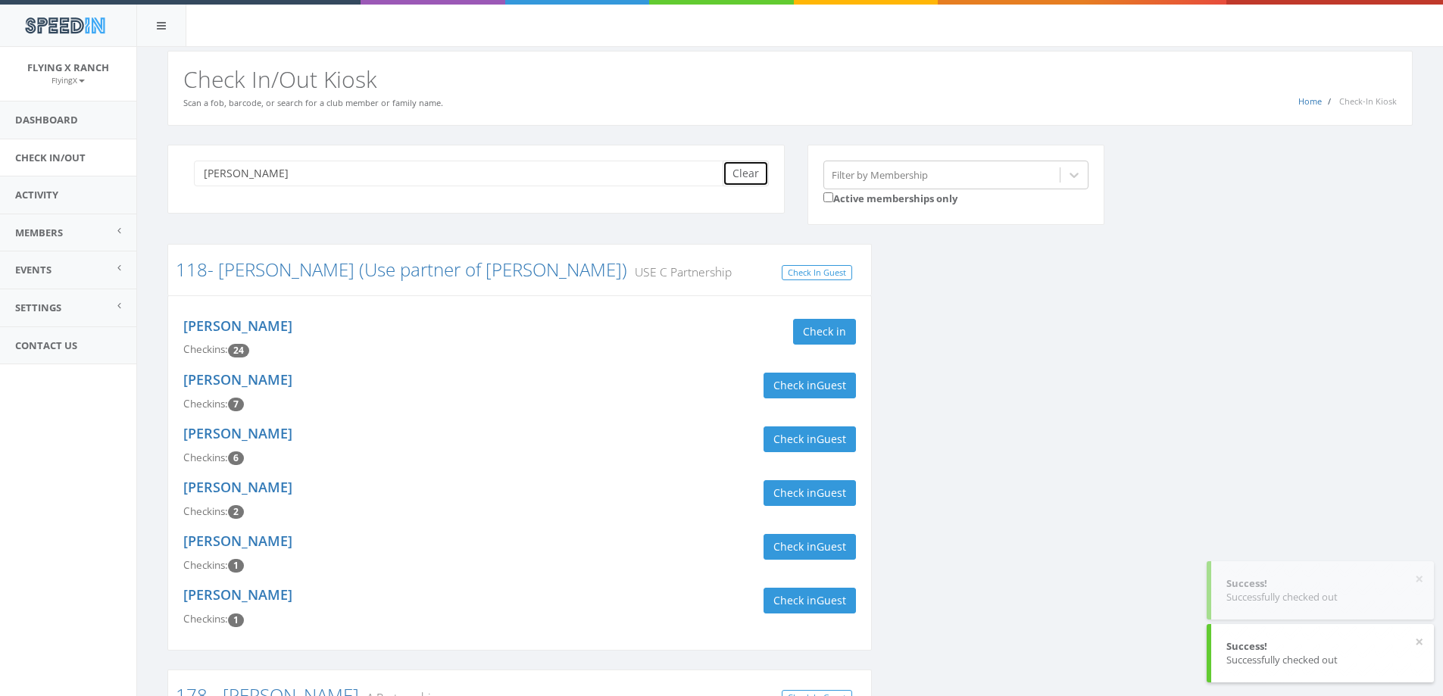
click at [750, 166] on button "Clear" at bounding box center [746, 174] width 46 height 26
